Goal: Information Seeking & Learning: Learn about a topic

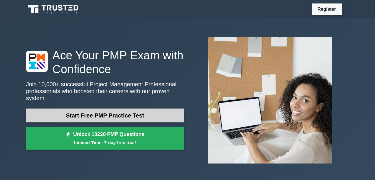
click at [67, 108] on link "Start Free PMP Practice Test" at bounding box center [105, 115] width 158 height 14
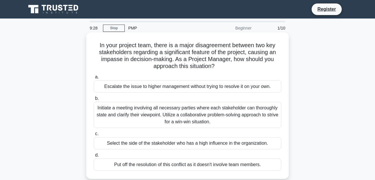
click at [182, 121] on div "Initiate a meeting involving all necessary parties where each stakeholder can t…" at bounding box center [187, 115] width 187 height 26
click at [94, 100] on input "b. Initiate a meeting involving all necessary parties where each stakeholder ca…" at bounding box center [94, 99] width 0 height 4
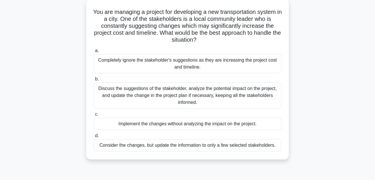
scroll to position [35, 0]
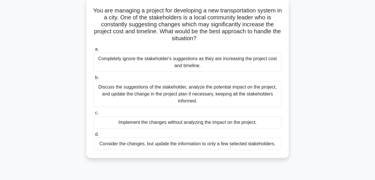
click at [188, 96] on div "Discuss the suggestions of the stakeholder, analyze the potential impact on the…" at bounding box center [187, 94] width 187 height 26
click at [94, 80] on input "b. Discuss the suggestions of the stakeholder, analyze the potential impact on …" at bounding box center [94, 78] width 0 height 4
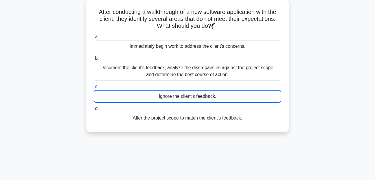
scroll to position [0, 0]
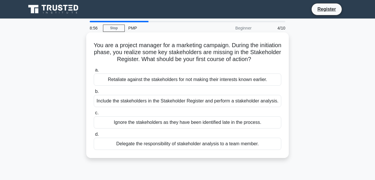
click at [185, 96] on label "b. Include the stakeholders in the Stakeholder Register and perform a stakehold…" at bounding box center [187, 97] width 187 height 19
click at [94, 93] on input "b. Include the stakeholders in the Stakeholder Register and perform a stakehold…" at bounding box center [94, 92] width 0 height 4
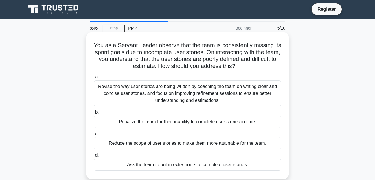
click at [160, 88] on div "Revise the way user stories are being written by coaching the team on writing c…" at bounding box center [187, 93] width 187 height 26
click at [94, 79] on input "a. Revise the way user stories are being written by coaching the team on writin…" at bounding box center [94, 77] width 0 height 4
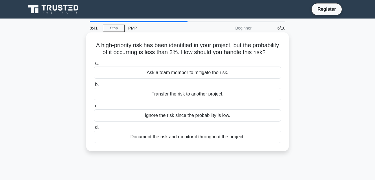
click at [243, 98] on div "Transfer the risk to another project." at bounding box center [187, 94] width 187 height 12
click at [94, 86] on input "b. Transfer the risk to another project." at bounding box center [94, 85] width 0 height 4
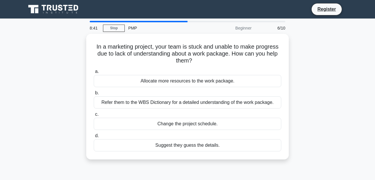
click at [243, 98] on div "Refer them to the WBS Dictionary for a detailed understanding of the work packa…" at bounding box center [187, 102] width 187 height 12
click at [94, 95] on input "b. Refer them to the WBS Dictionary for a detailed understanding of the work pa…" at bounding box center [94, 93] width 0 height 4
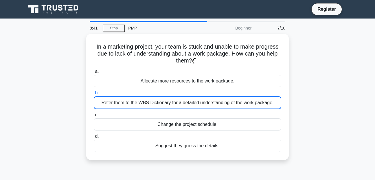
click at [243, 98] on div "Refer them to the WBS Dictionary for a detailed understanding of the work packa…" at bounding box center [187, 102] width 187 height 13
click at [94, 95] on input "b. Refer them to the WBS Dictionary for a detailed understanding of the work pa…" at bounding box center [94, 93] width 0 height 4
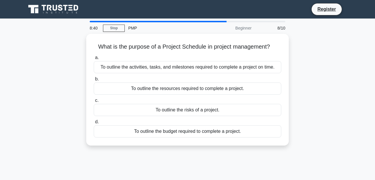
click at [243, 98] on label "c. To outline the risks of a project." at bounding box center [187, 106] width 187 height 19
click at [94, 99] on input "c. To outline the risks of a project." at bounding box center [94, 101] width 0 height 4
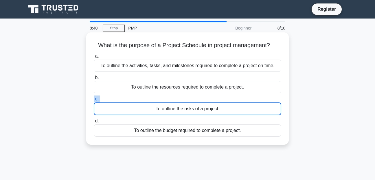
click at [243, 98] on label "c. To outline the risks of a project." at bounding box center [187, 105] width 187 height 20
click at [94, 98] on input "c. To outline the risks of a project." at bounding box center [94, 99] width 0 height 4
click at [243, 98] on label "c. To outline the risks of a project." at bounding box center [187, 105] width 187 height 20
click at [94, 98] on input "c. To outline the risks of a project." at bounding box center [94, 99] width 0 height 4
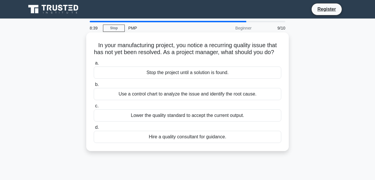
click at [243, 98] on div "Use a control chart to analyze the issue and identify the root cause." at bounding box center [187, 94] width 187 height 12
click at [94, 86] on input "b. Use a control chart to analyze the issue and identify the root cause." at bounding box center [94, 85] width 0 height 4
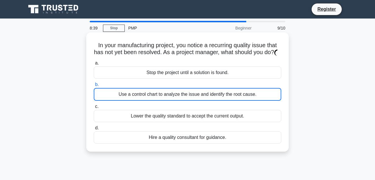
click at [243, 98] on div "Use a control chart to analyze the issue and identify the root cause." at bounding box center [187, 94] width 187 height 13
click at [94, 86] on input "b. Use a control chart to analyze the issue and identify the root cause." at bounding box center [94, 85] width 0 height 4
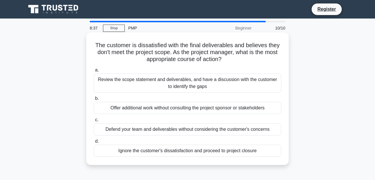
drag, startPoint x: 243, startPoint y: 98, endPoint x: 207, endPoint y: 81, distance: 39.1
click at [207, 81] on div "Review the scope statement and deliverables, and have a discussion with the cus…" at bounding box center [187, 82] width 187 height 19
click at [94, 72] on input "a. Review the scope statement and deliverables, and have a discussion with the …" at bounding box center [94, 70] width 0 height 4
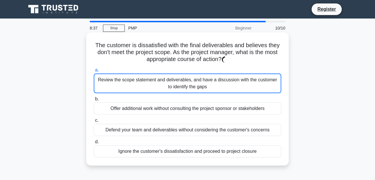
click at [207, 81] on div "Review the scope statement and deliverables, and have a discussion with the cus…" at bounding box center [187, 83] width 187 height 20
click at [94, 72] on input "a. Review the scope statement and deliverables, and have a discussion with the …" at bounding box center [94, 70] width 0 height 4
